Goal: Task Accomplishment & Management: Manage account settings

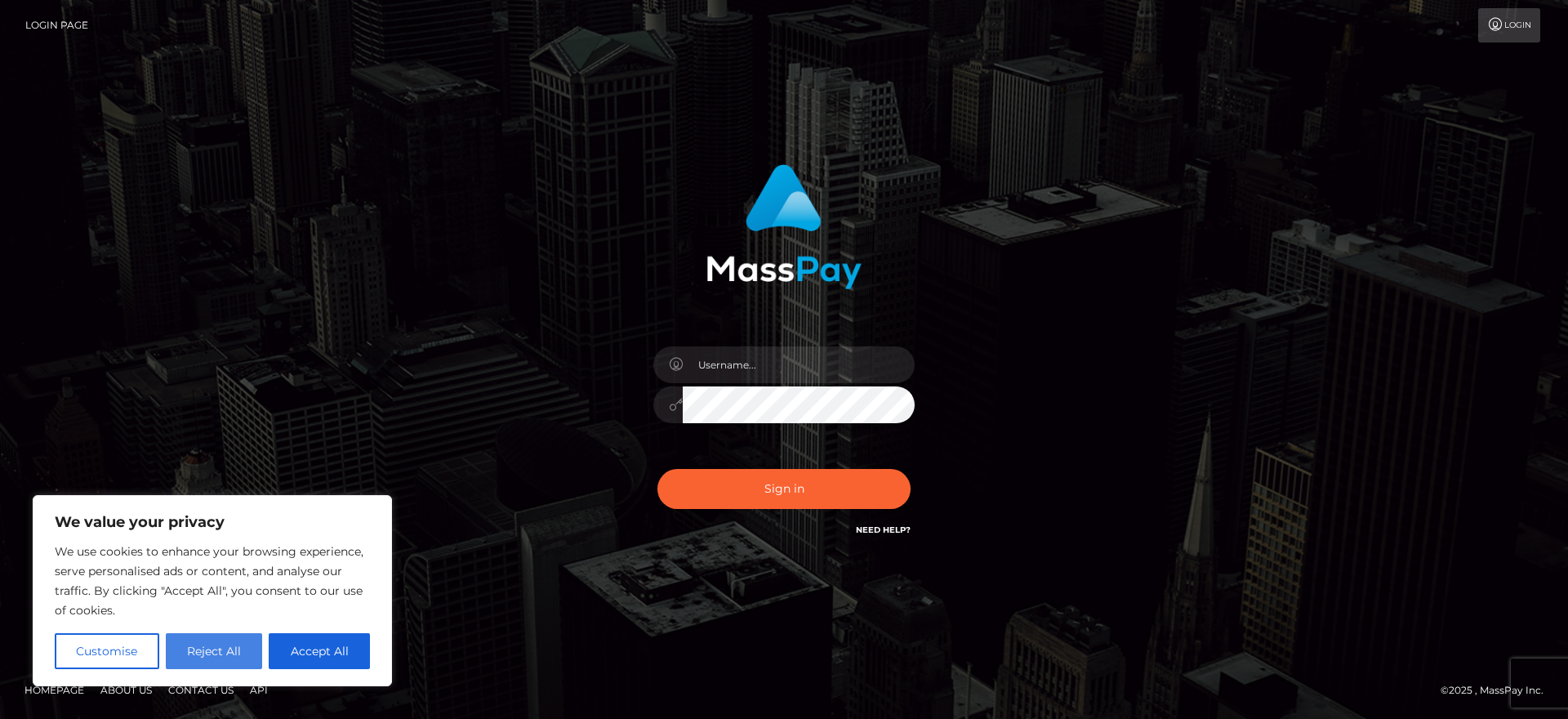
click at [212, 641] on button "Reject All" at bounding box center [215, 651] width 97 height 36
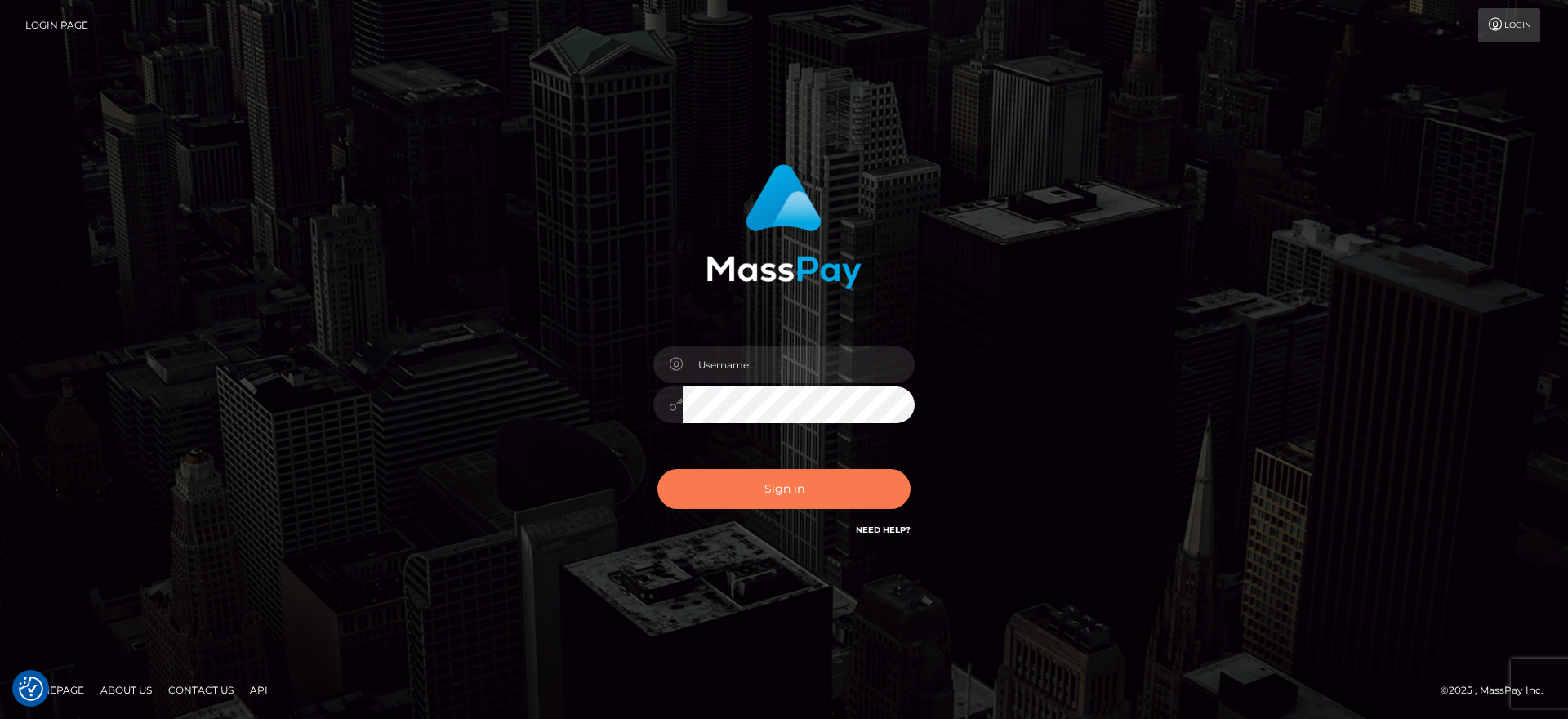
click at [793, 484] on button "Sign in" at bounding box center [784, 489] width 253 height 40
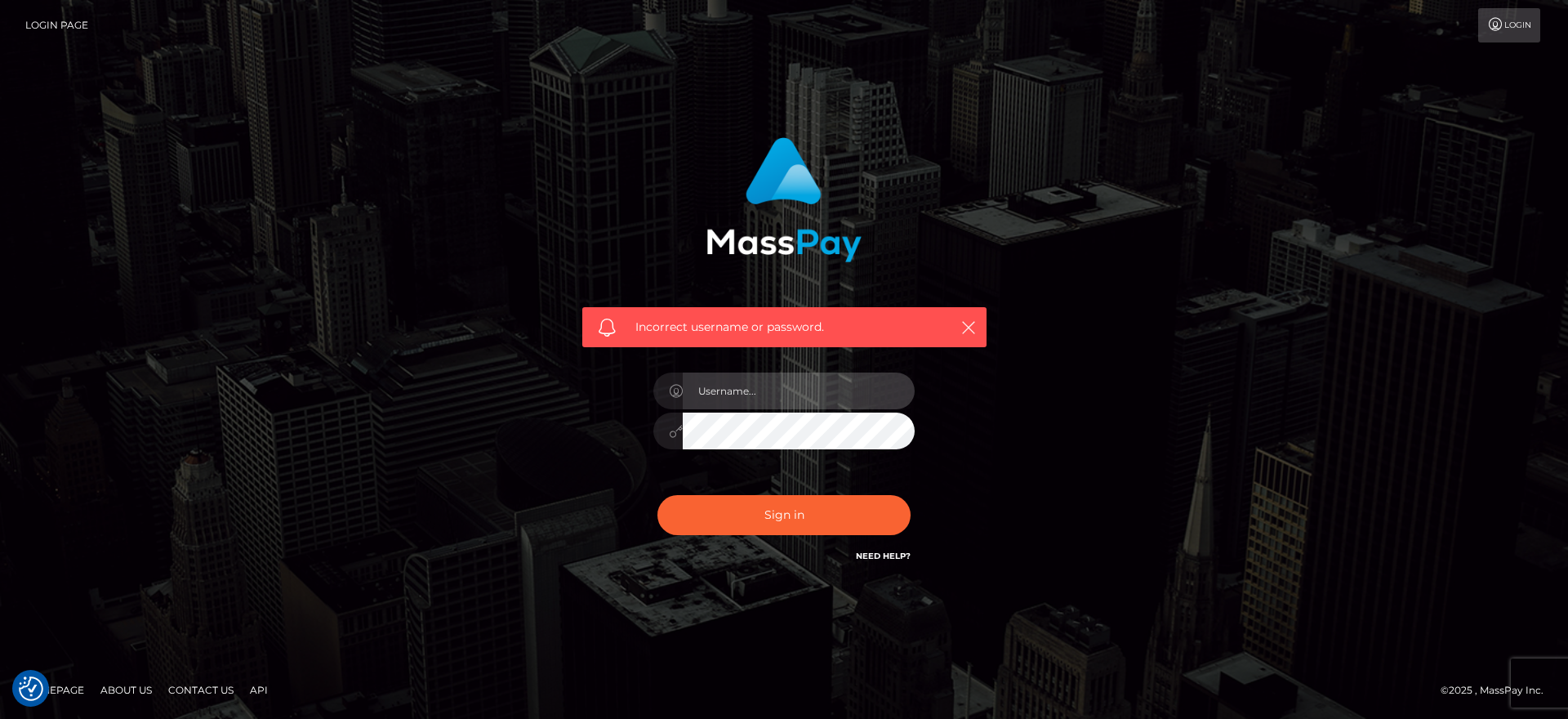
click at [790, 385] on input "text" at bounding box center [798, 391] width 232 height 37
type input "[PERSON_NAME][EMAIL_ADDRESS][DOMAIN_NAME]"
